Goal: Check status: Check status

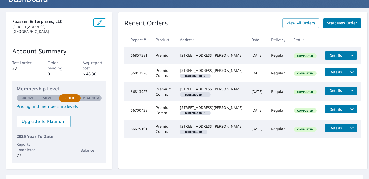
scroll to position [41, 0]
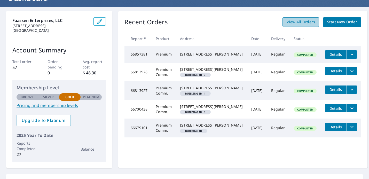
click at [295, 20] on span "View All Orders" at bounding box center [300, 22] width 28 height 6
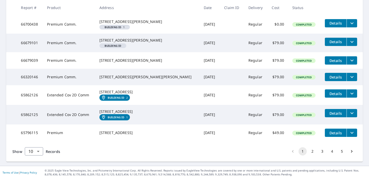
scroll to position [193, 0]
click at [308, 152] on button "2" at bounding box center [312, 151] width 8 height 8
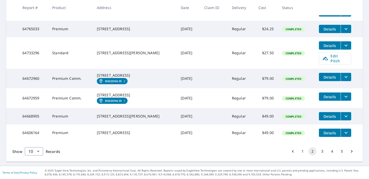
scroll to position [181, 0]
click at [318, 151] on button "3" at bounding box center [322, 151] width 8 height 8
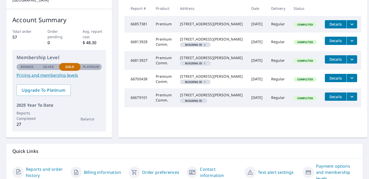
scroll to position [2, 0]
